Goal: Task Accomplishment & Management: Manage account settings

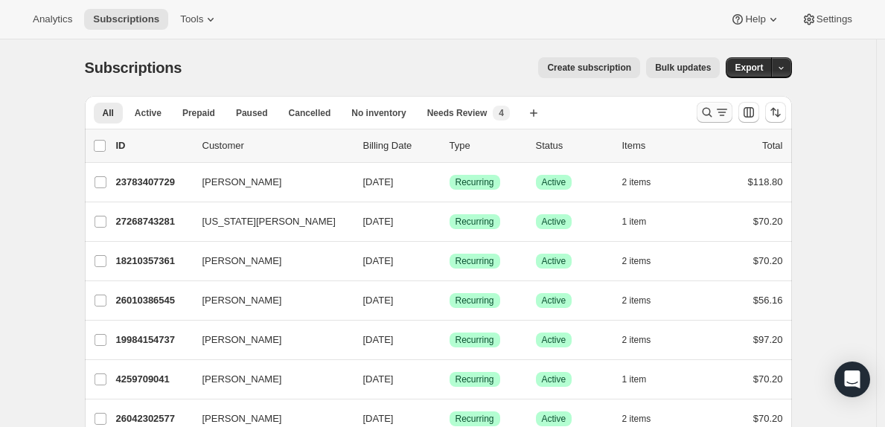
click at [722, 115] on icon "Search and filter results" at bounding box center [722, 112] width 15 height 15
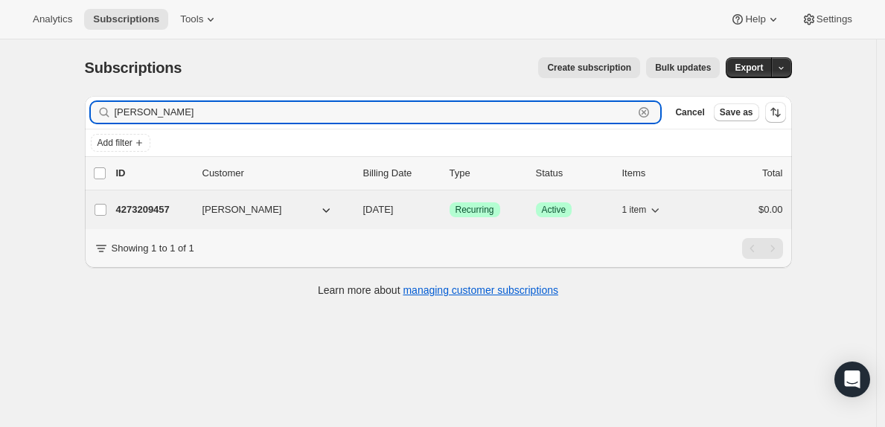
type input "[PERSON_NAME]"
click at [160, 209] on p "4273209457" at bounding box center [153, 210] width 74 height 15
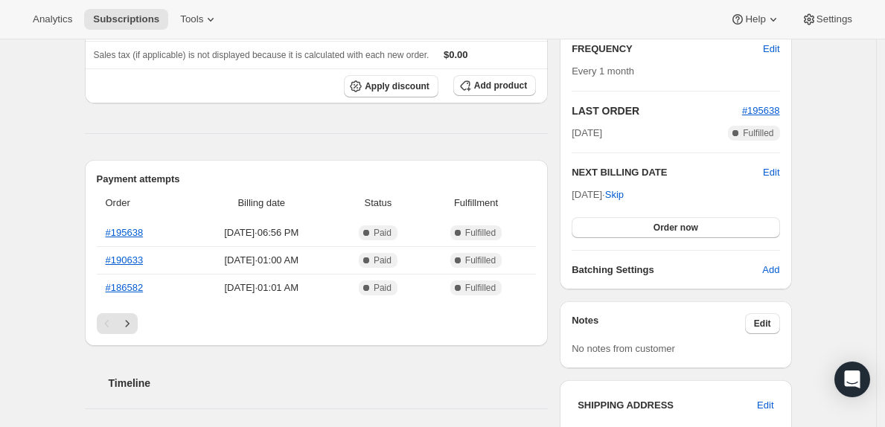
scroll to position [285, 0]
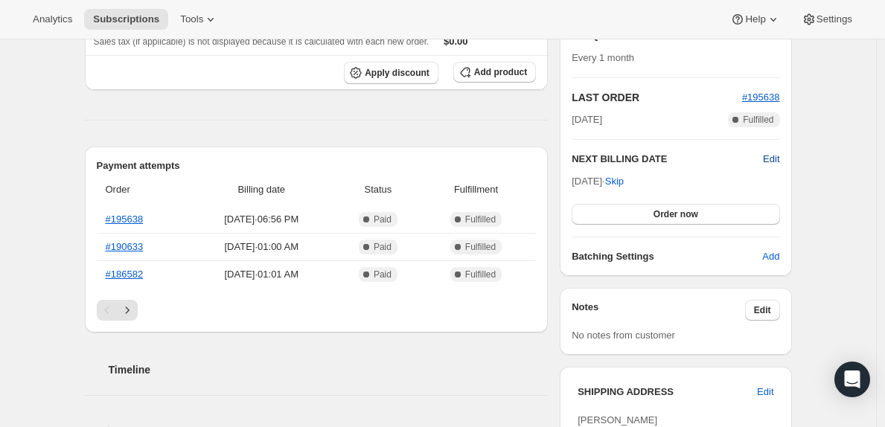
click at [779, 161] on span "Edit" at bounding box center [771, 159] width 16 height 15
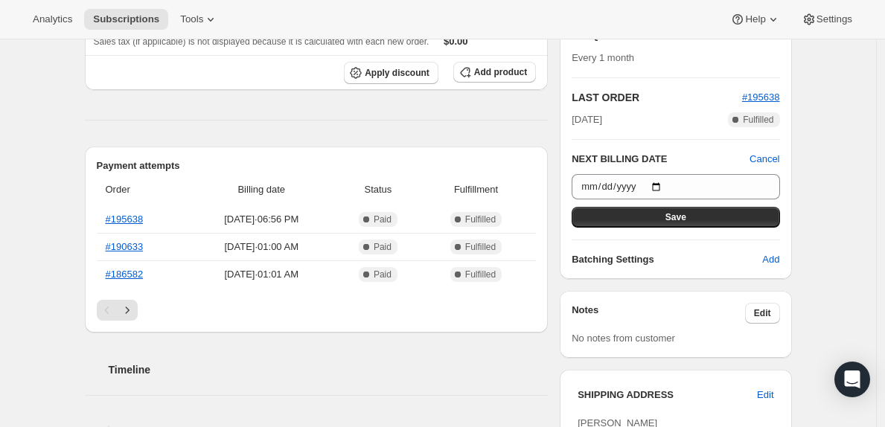
click at [792, 146] on div "Plan Success Active | Created Date [DATE] Customer Portal FREQUENCY Edit Every …" at bounding box center [676, 85] width 232 height 388
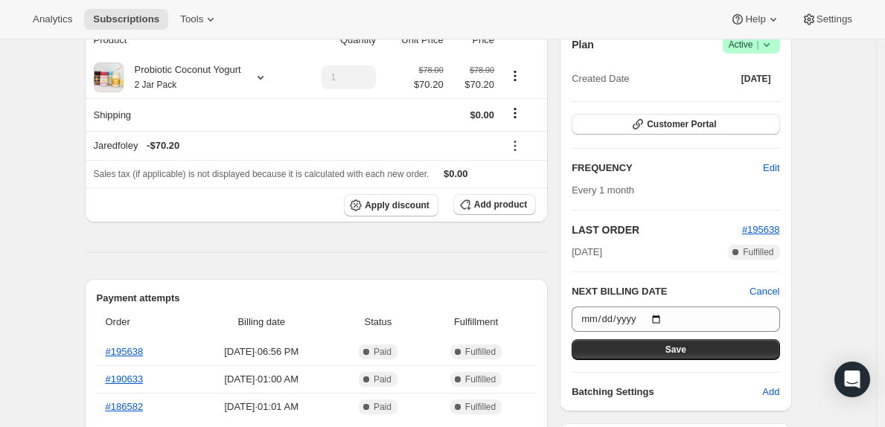
scroll to position [152, 0]
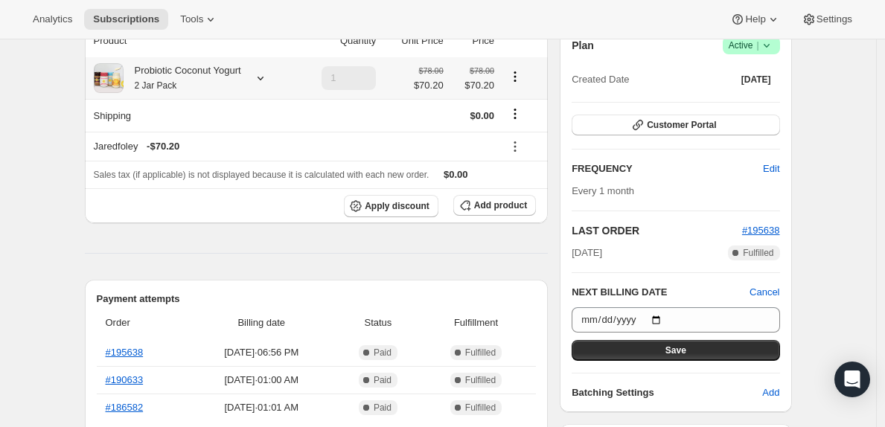
click at [268, 80] on icon at bounding box center [260, 78] width 15 height 15
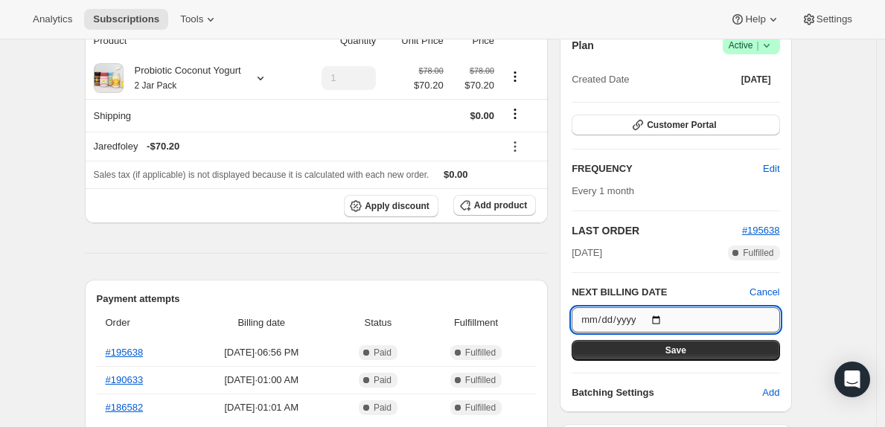
click at [659, 321] on input "[DATE]" at bounding box center [676, 320] width 208 height 25
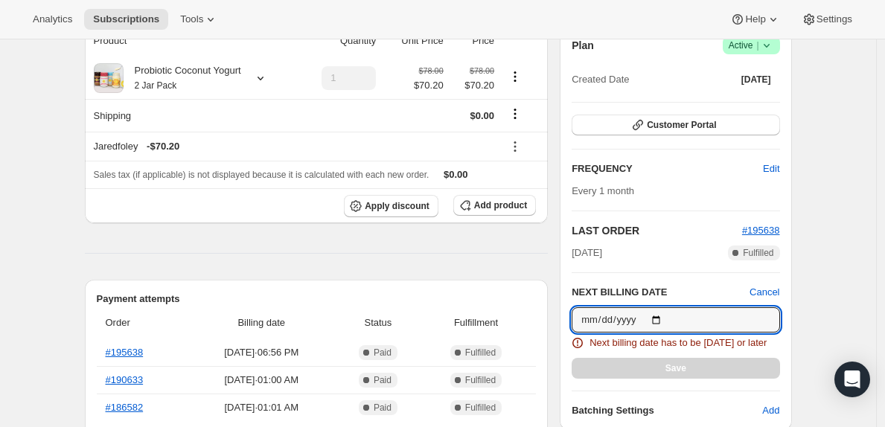
type input "[DATE]"
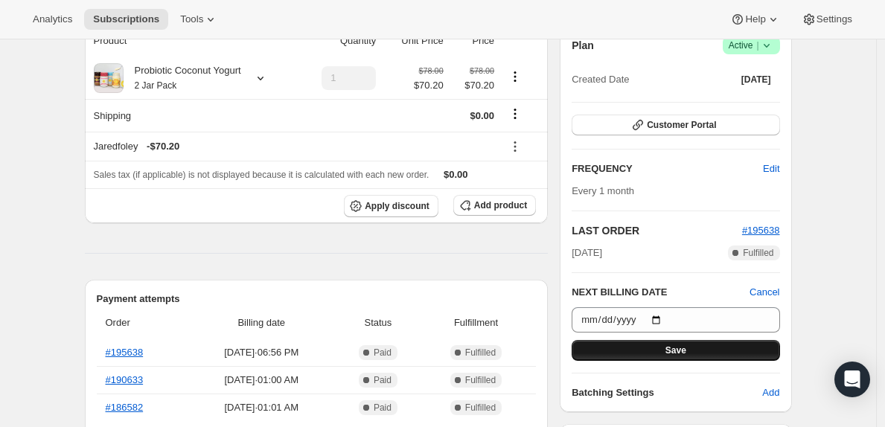
click at [733, 349] on button "Save" at bounding box center [676, 350] width 208 height 21
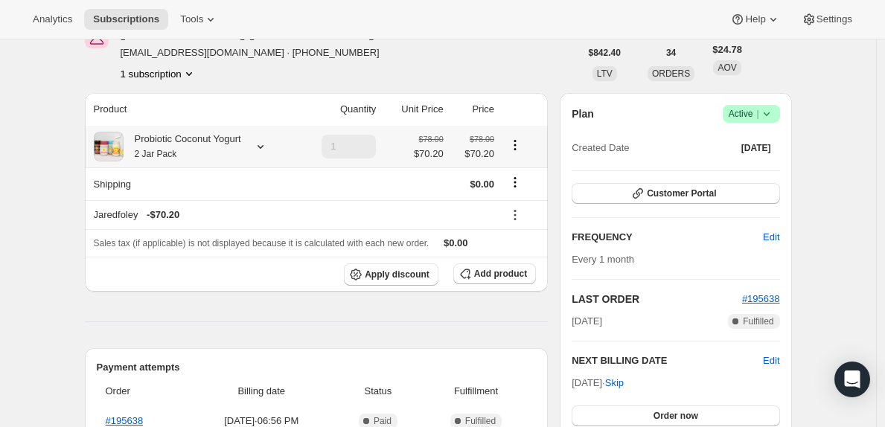
click at [263, 141] on div at bounding box center [257, 146] width 21 height 15
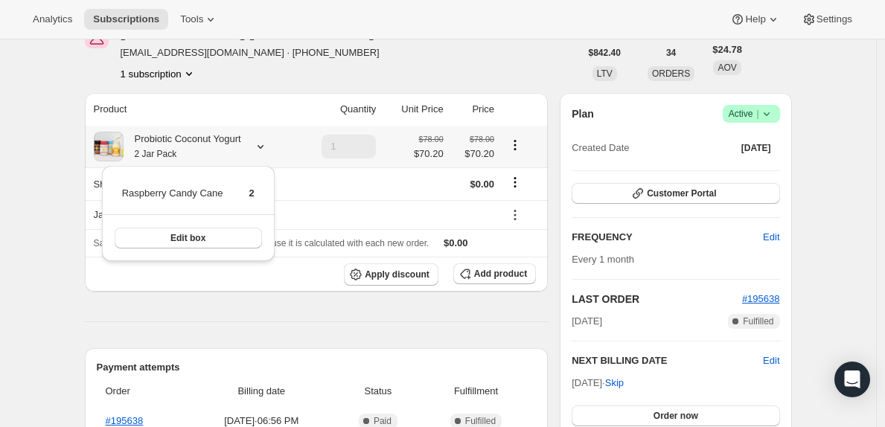
click at [263, 141] on div at bounding box center [257, 146] width 21 height 15
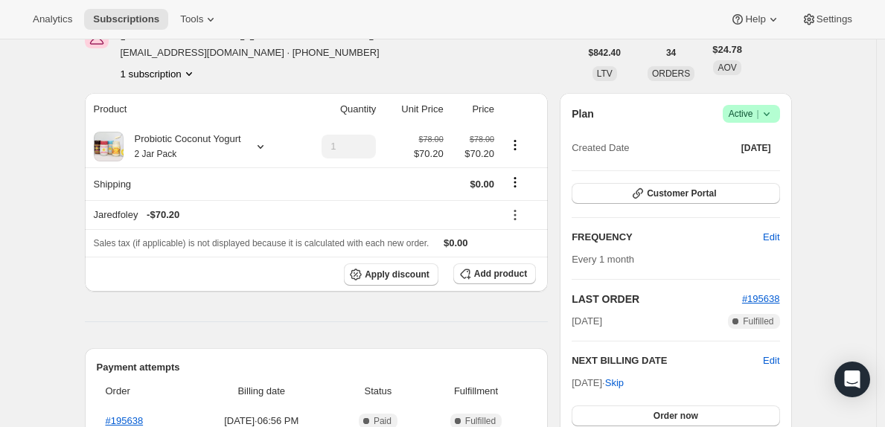
click at [737, 205] on div "Plan Success Active | Created Date [DATE] Customer Portal FREQUENCY Edit Every …" at bounding box center [676, 285] width 208 height 361
click at [741, 200] on button "Customer Portal" at bounding box center [676, 193] width 208 height 21
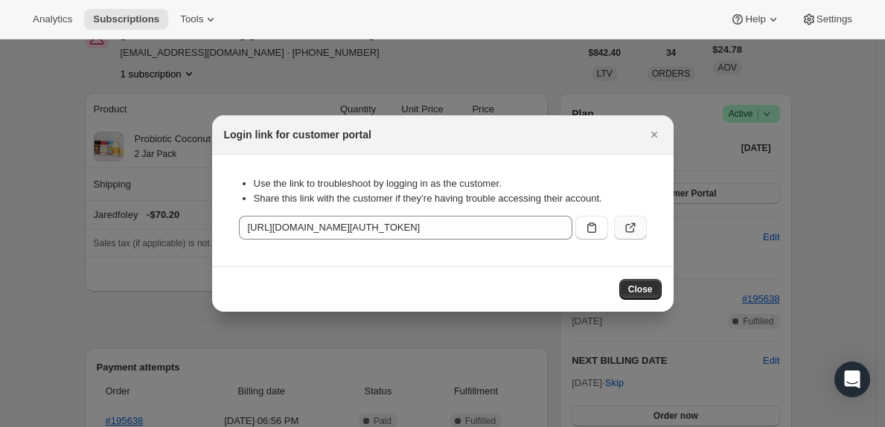
click at [639, 226] on button ":rg0:" at bounding box center [630, 228] width 33 height 24
click at [653, 130] on icon "Close" at bounding box center [654, 134] width 15 height 15
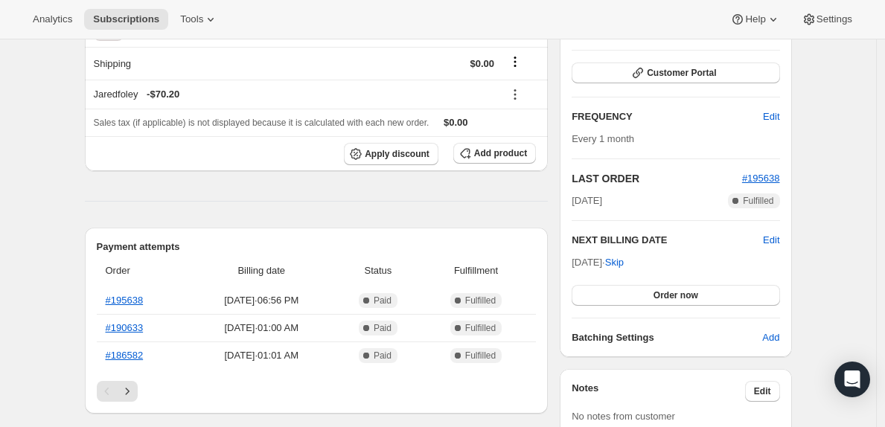
scroll to position [274, 0]
click at [779, 238] on span "Edit" at bounding box center [771, 239] width 16 height 15
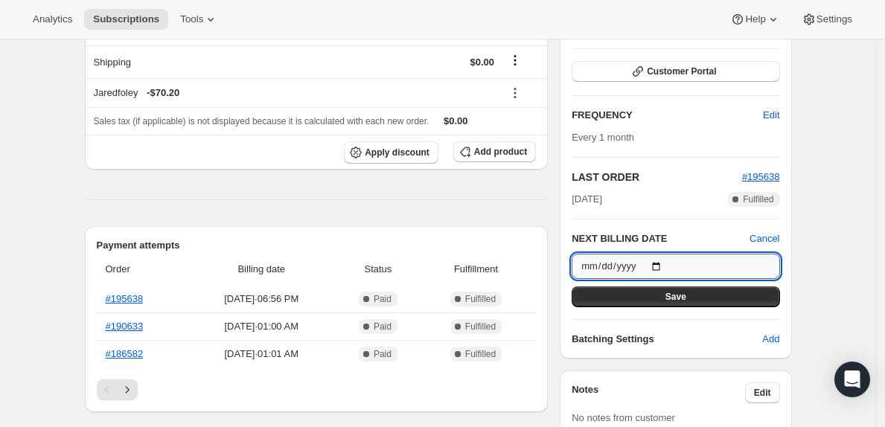
click at [675, 263] on input "[DATE]" at bounding box center [676, 266] width 208 height 25
type input "[DATE]"
click at [737, 293] on button "Save" at bounding box center [676, 297] width 208 height 21
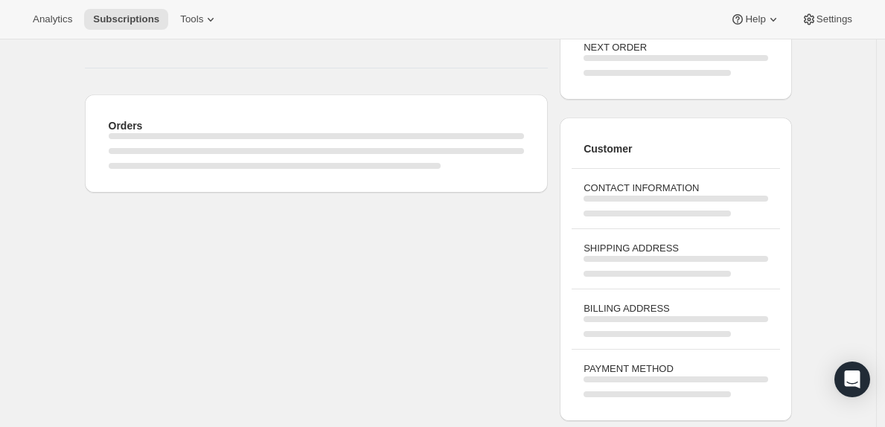
scroll to position [246, 0]
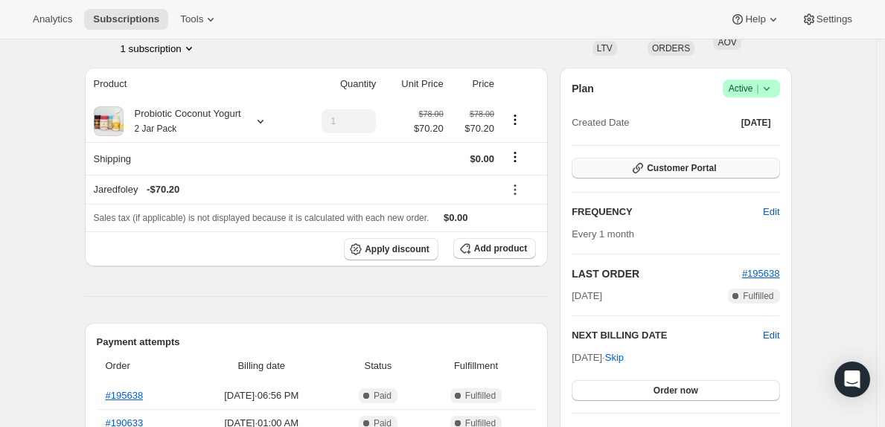
click at [716, 163] on span "Customer Portal" at bounding box center [681, 168] width 69 height 12
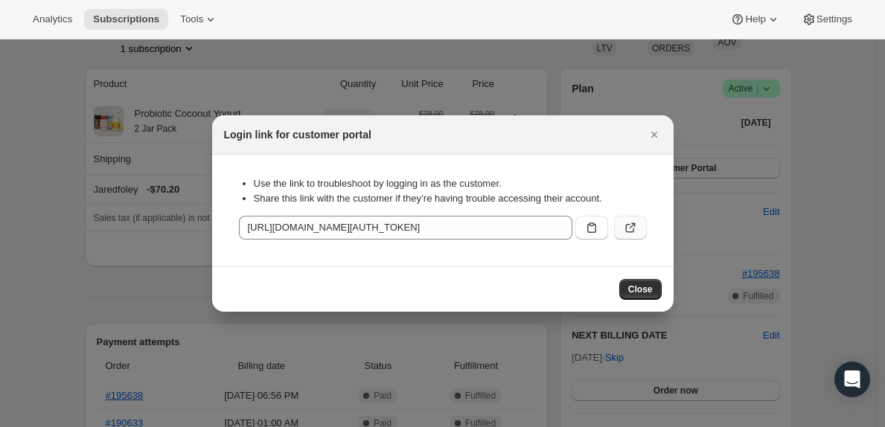
click at [629, 229] on icon ":rje:" at bounding box center [630, 227] width 15 height 15
click at [652, 139] on icon "Close" at bounding box center [654, 134] width 15 height 15
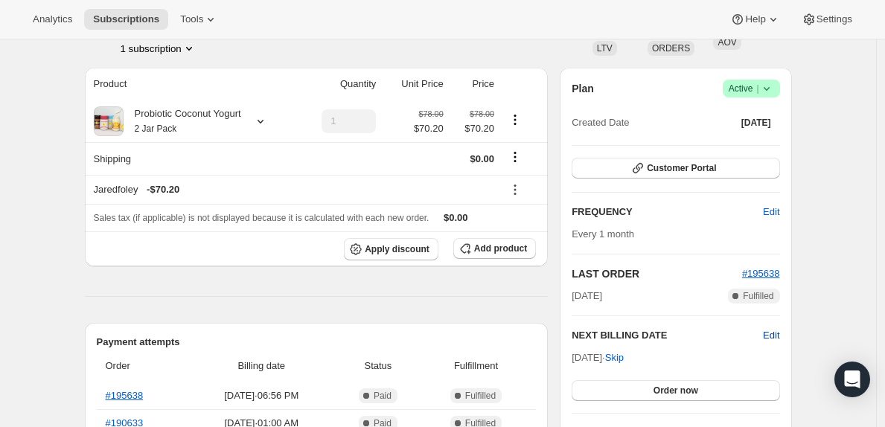
click at [774, 337] on span "Edit" at bounding box center [771, 335] width 16 height 15
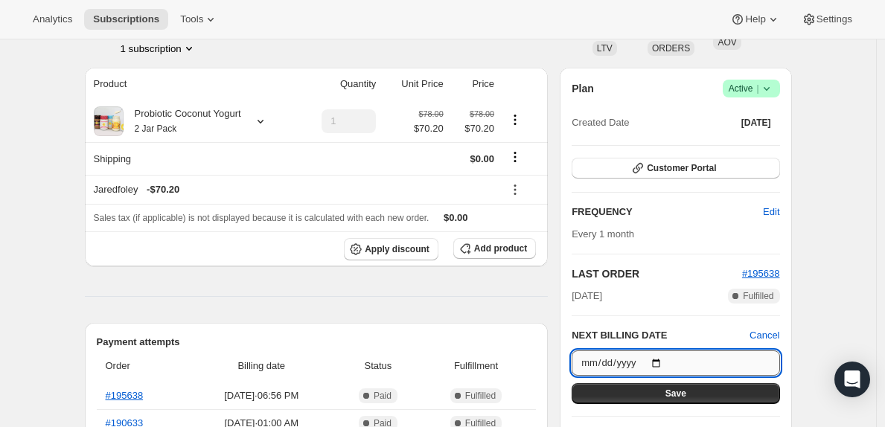
click at [689, 366] on input "[DATE]" at bounding box center [676, 363] width 208 height 25
type input "[DATE]"
click at [713, 392] on button "Save" at bounding box center [676, 394] width 208 height 21
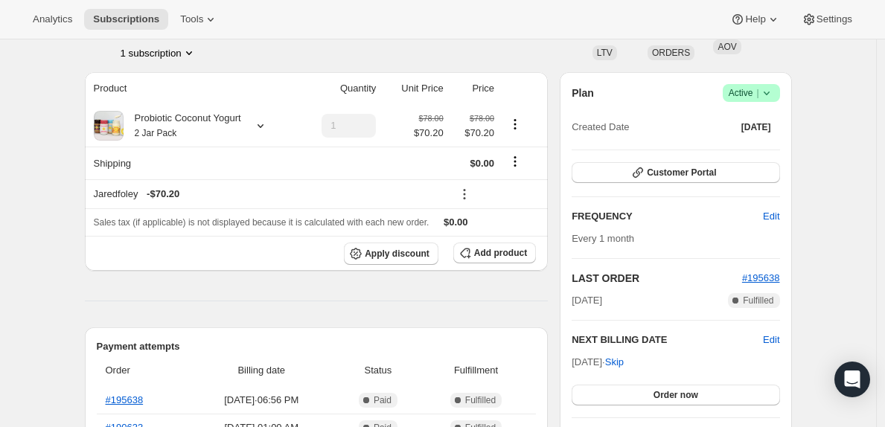
scroll to position [332, 0]
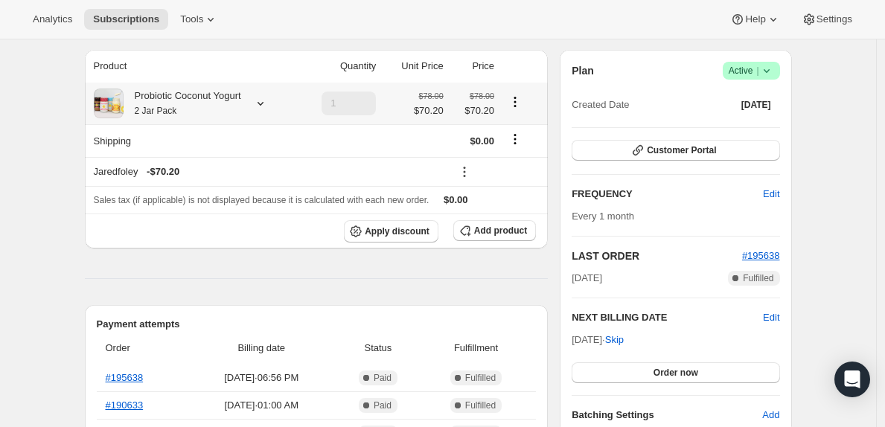
click at [268, 104] on icon at bounding box center [260, 103] width 15 height 15
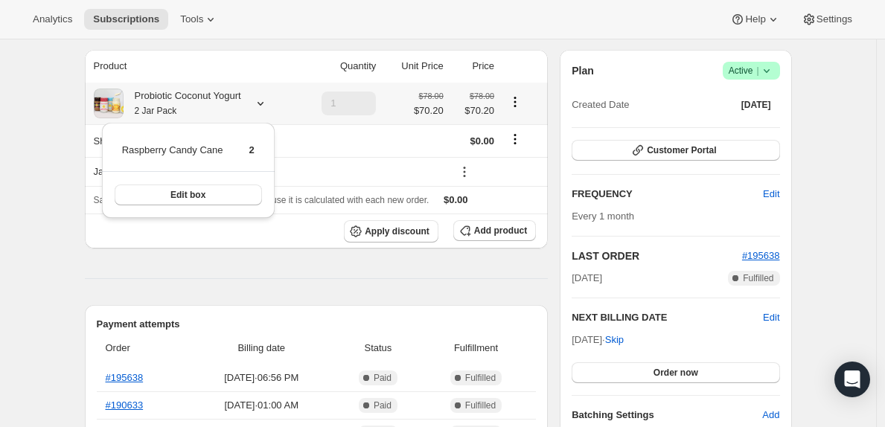
click at [268, 104] on icon at bounding box center [260, 103] width 15 height 15
